Goal: Information Seeking & Learning: Learn about a topic

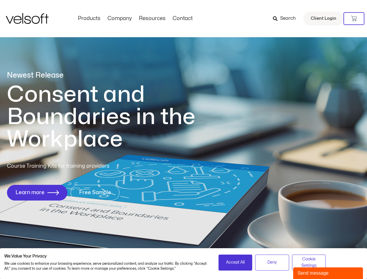
click at [184, 140] on h1 "Consent and Boundaries in the Workplace" at bounding box center [113, 116] width 212 height 67
click at [354, 19] on icon at bounding box center [354, 19] width 6 height 6
click at [236, 263] on span "Accept All" at bounding box center [235, 262] width 19 height 6
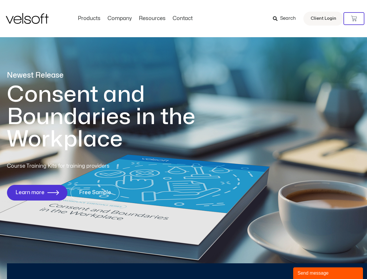
click at [272, 263] on div "Newest Release Consent and Boundaries in the Workplace Course Training Kits for…" at bounding box center [183, 139] width 367 height 282
click at [309, 263] on div "Newest Release Consent and Boundaries in the Workplace Course Training Kits for…" at bounding box center [183, 139] width 367 height 282
click at [328, 273] on div "Send message" at bounding box center [328, 273] width 61 height 7
